Goal: Task Accomplishment & Management: Manage account settings

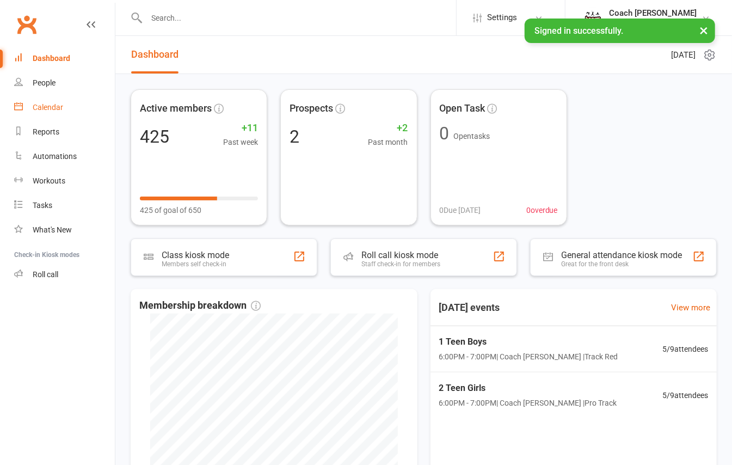
click at [55, 108] on div "Calendar" at bounding box center [48, 107] width 30 height 9
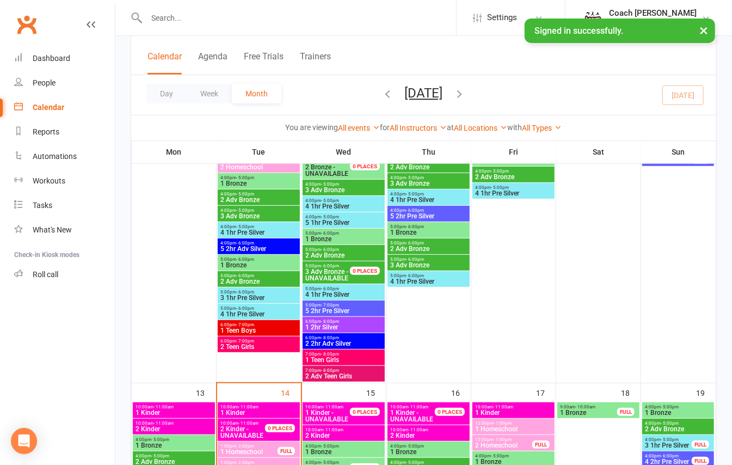
scroll to position [436, 0]
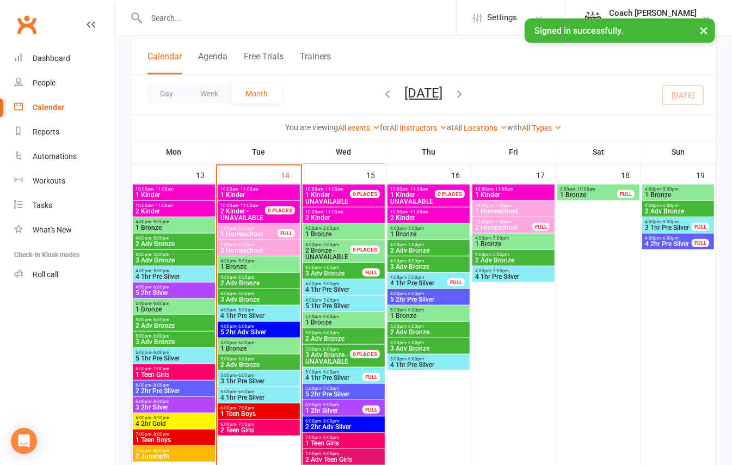
click at [253, 406] on span "- 7:00pm" at bounding box center [245, 408] width 18 height 5
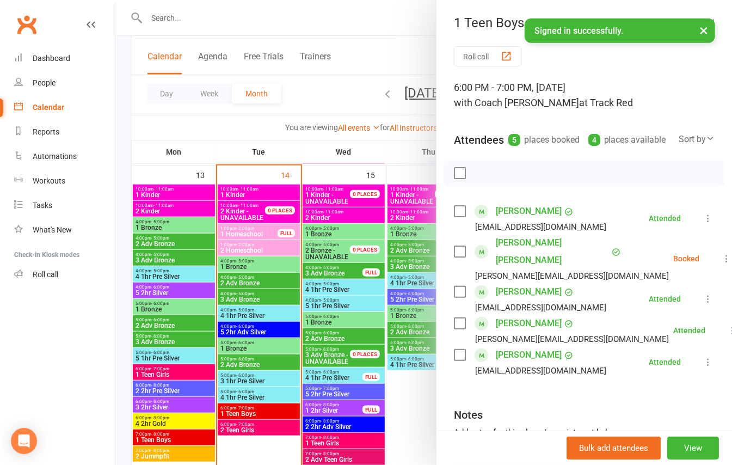
click at [697, 30] on button "×" at bounding box center [704, 30] width 20 height 23
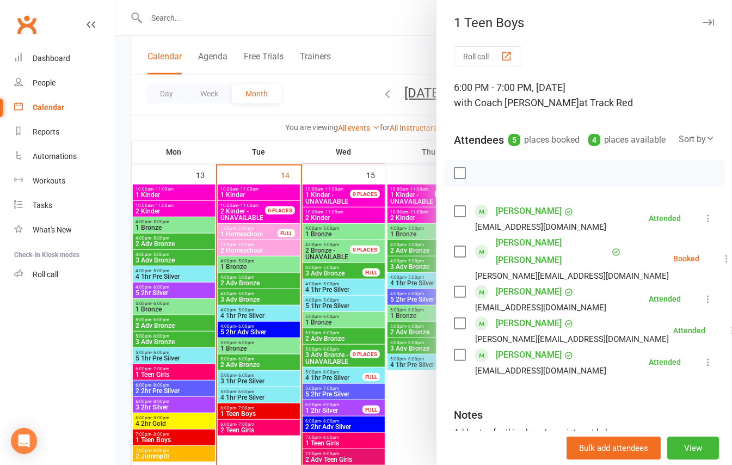
drag, startPoint x: 362, startPoint y: 30, endPoint x: 578, endPoint y: 16, distance: 216.6
click at [363, 30] on div at bounding box center [423, 232] width 617 height 465
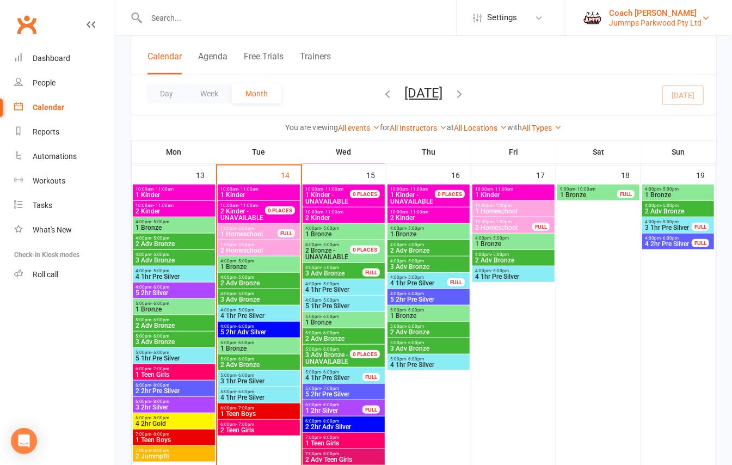
click at [713, 16] on link "Coach [PERSON_NAME] Parkwood Pty Ltd" at bounding box center [649, 18] width 134 height 22
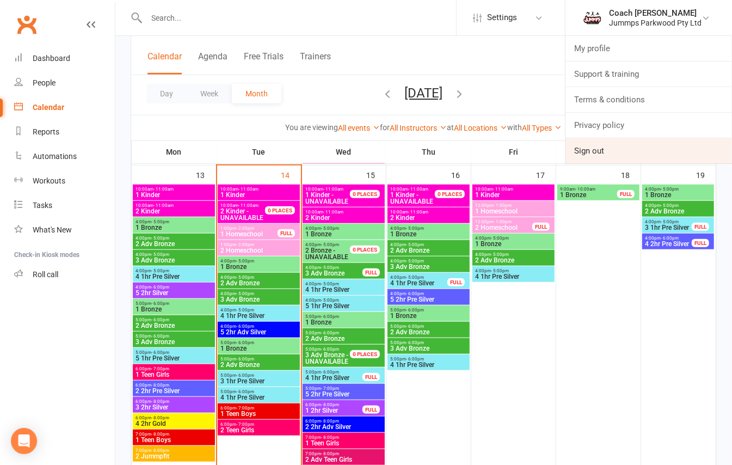
click at [616, 144] on link "Sign out" at bounding box center [649, 150] width 167 height 25
